Goal: Task Accomplishment & Management: Use online tool/utility

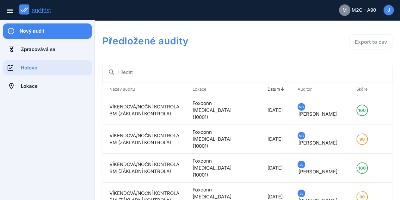
click at [46, 32] on div "Nový audit" at bounding box center [56, 31] width 72 height 7
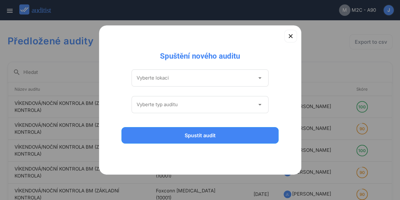
click at [185, 78] on input "Vyberte lokaci" at bounding box center [196, 78] width 118 height 10
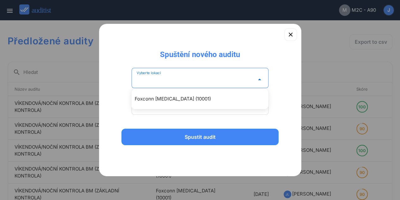
click at [185, 78] on input "Vyberte lokaci" at bounding box center [196, 79] width 118 height 10
click at [259, 79] on icon "arrow_drop_down" at bounding box center [260, 80] width 8 height 8
click at [280, 89] on div "Vyberte lokaci arrow_drop_down Vyberte typ auditu arrow_drop_down" at bounding box center [200, 92] width 182 height 66
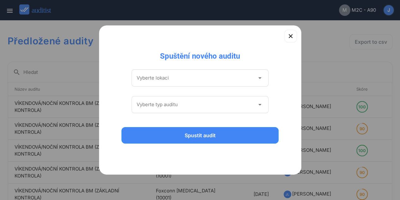
click at [255, 101] on div "arrow_drop_down" at bounding box center [259, 105] width 9 height 8
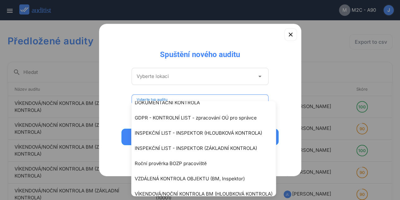
scroll to position [47, 0]
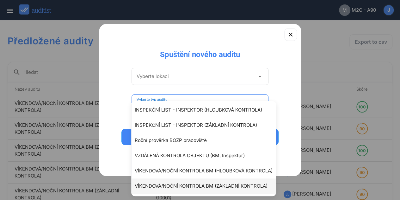
click at [249, 184] on div "VÍKENDOVÁ/NOČNÍ KONTROLA BM (ZÁKLADNÍ KONTROLA)" at bounding box center [207, 186] width 144 height 8
type input "**********"
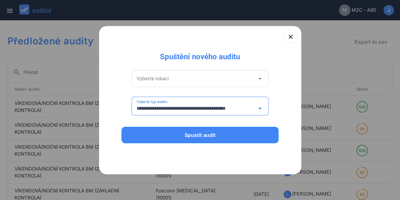
click at [227, 80] on input "Vyberte lokaci" at bounding box center [196, 78] width 118 height 10
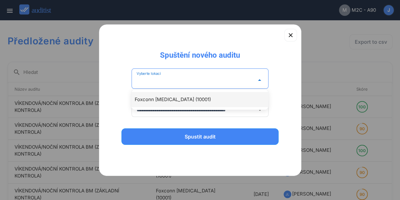
click at [208, 101] on div "Foxconn [MEDICAL_DATA] (10001)" at bounding box center [203, 100] width 137 height 8
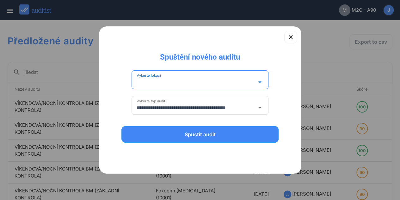
type input "**********"
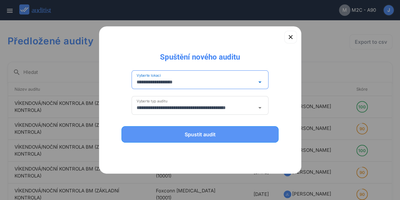
click at [197, 133] on div "Spustit audit" at bounding box center [200, 134] width 141 height 8
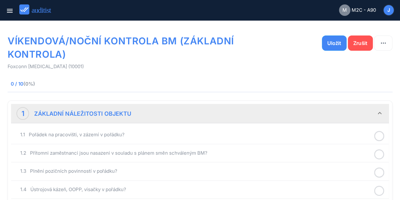
click at [381, 135] on icon at bounding box center [379, 136] width 10 height 12
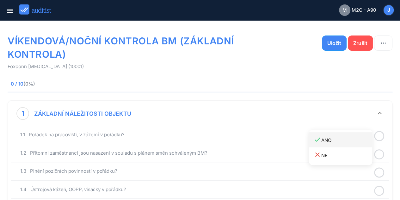
click at [358, 138] on div "done ANO" at bounding box center [343, 139] width 59 height 9
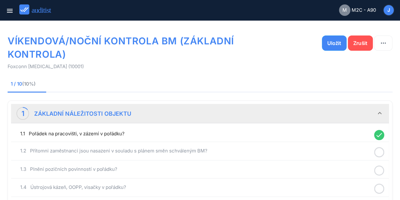
click at [380, 149] on icon at bounding box center [379, 152] width 10 height 12
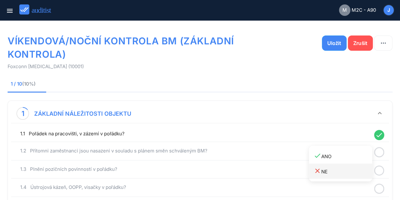
click at [346, 173] on div "close NE" at bounding box center [343, 171] width 59 height 9
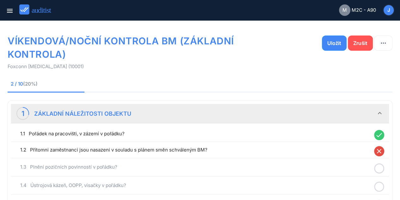
click at [380, 147] on icon "close" at bounding box center [379, 151] width 10 height 10
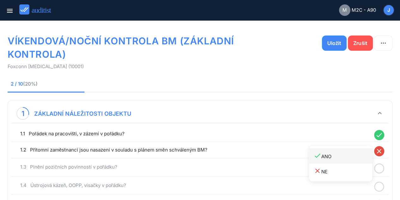
click at [358, 155] on div "done ANO" at bounding box center [343, 156] width 59 height 9
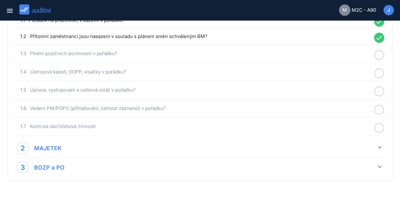
scroll to position [125, 0]
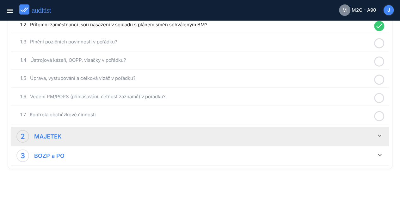
click at [375, 133] on div "2 MAJETEK" at bounding box center [196, 136] width 360 height 13
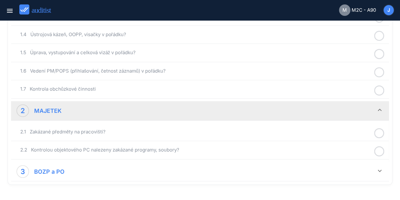
scroll to position [166, 0]
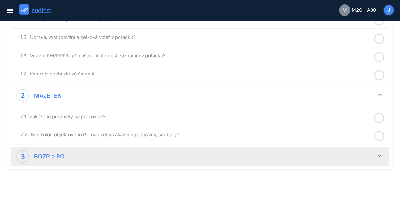
click at [375, 152] on div "3 BOZP a PO" at bounding box center [196, 156] width 360 height 13
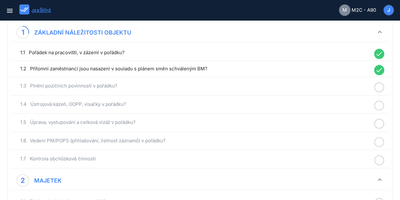
scroll to position [51, 0]
